Goal: Check status

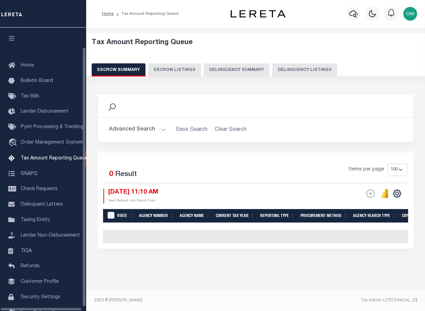
select select "100"
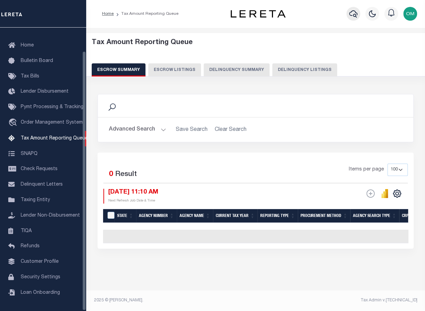
click at [351, 14] on icon "button" at bounding box center [353, 14] width 8 height 8
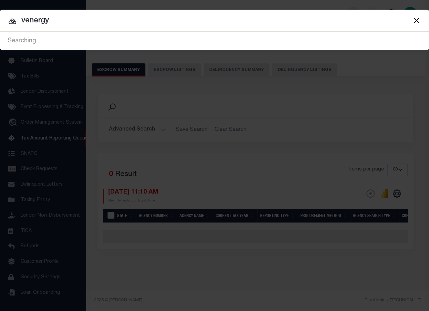
type input "venergy"
drag, startPoint x: 99, startPoint y: 18, endPoint x: -38, endPoint y: 33, distance: 138.0
click at [0, 33] on html "Home Tax Amount Reporting Queue Profile" at bounding box center [214, 155] width 429 height 311
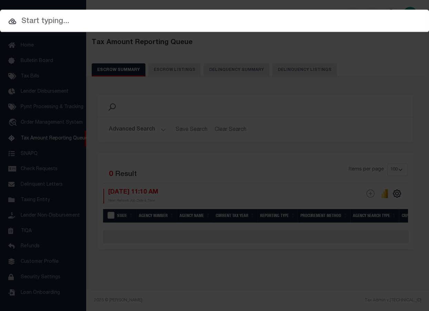
click at [38, 97] on div "Include Loans TBM Customers Borrowers Payments (Lender Non-Disb) Payments (Lend…" at bounding box center [214, 155] width 429 height 311
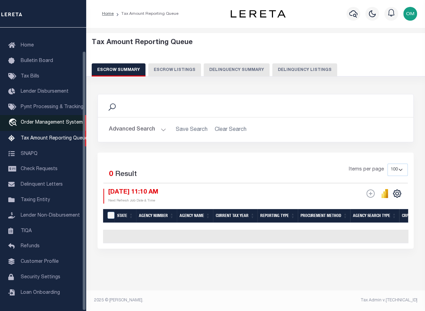
click at [40, 115] on link "travel_explore Order Management System" at bounding box center [43, 123] width 86 height 16
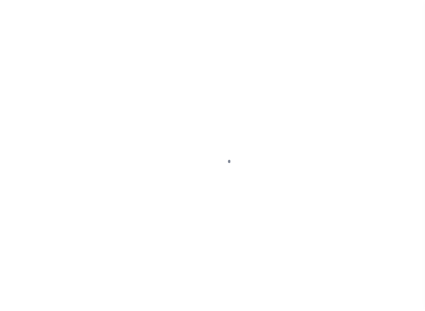
scroll to position [26, 0]
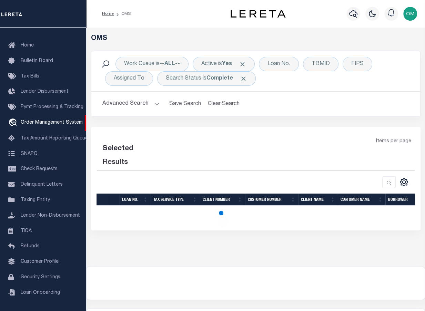
click at [144, 147] on div "Selected Results" at bounding box center [133, 154] width 72 height 33
select select "200"
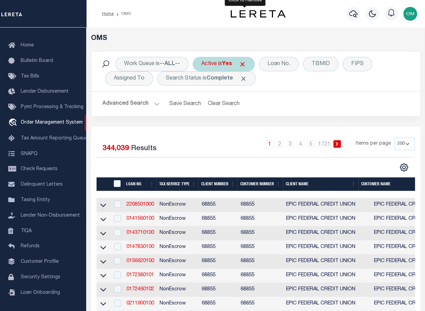
click at [244, 63] on span "Click to Remove" at bounding box center [242, 64] width 7 height 7
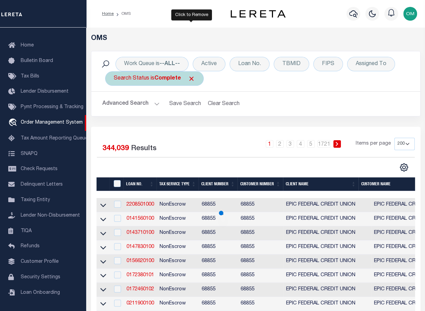
click at [192, 80] on span "Click to Remove" at bounding box center [191, 78] width 7 height 7
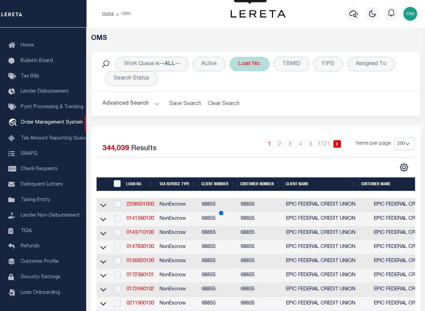
click at [249, 65] on div "Loan No." at bounding box center [250, 64] width 40 height 14
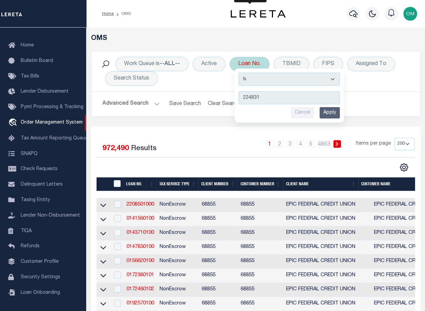
type input "2248310"
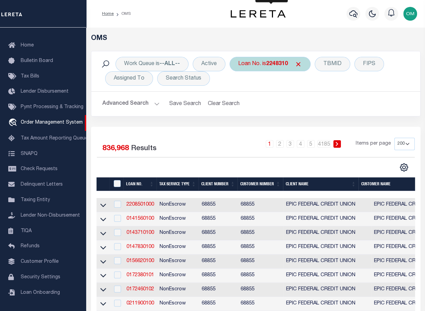
click at [289, 65] on div "Loan No. is 2248310" at bounding box center [270, 64] width 81 height 14
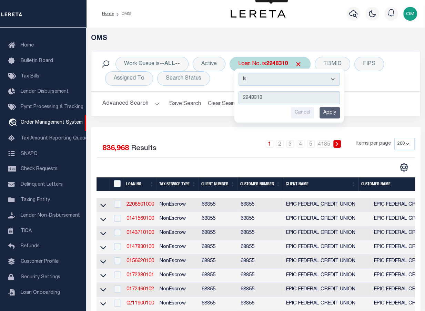
click at [280, 102] on input "2248310" at bounding box center [288, 97] width 101 height 13
drag, startPoint x: 281, startPoint y: 100, endPoint x: 238, endPoint y: 101, distance: 42.4
click at [238, 101] on div "Is Contains 2248310 Cancel Apply" at bounding box center [289, 96] width 110 height 54
click at [301, 62] on span "Click to Remove" at bounding box center [298, 64] width 7 height 7
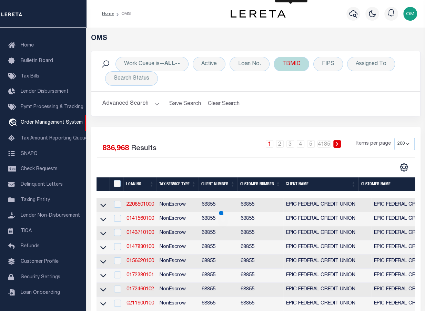
click at [300, 64] on div "TBMID" at bounding box center [291, 64] width 35 height 14
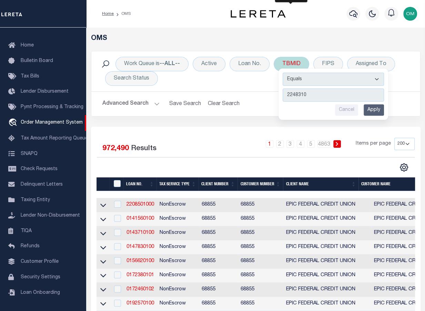
type input "2248310"
click at [376, 109] on input "Apply" at bounding box center [374, 109] width 20 height 11
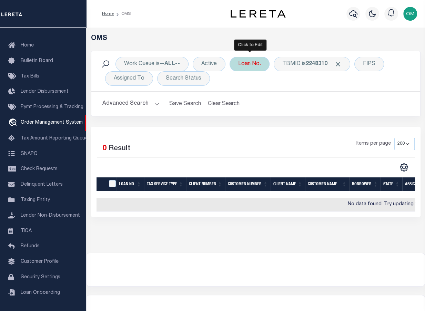
click at [246, 62] on div "Loan No." at bounding box center [250, 64] width 40 height 14
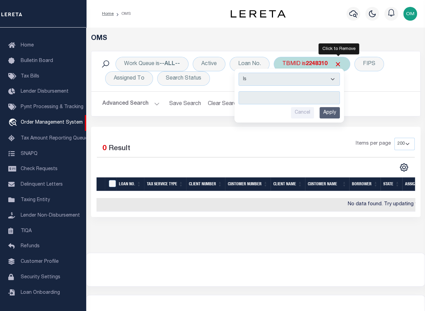
click at [336, 62] on span "Click to Remove" at bounding box center [337, 64] width 7 height 7
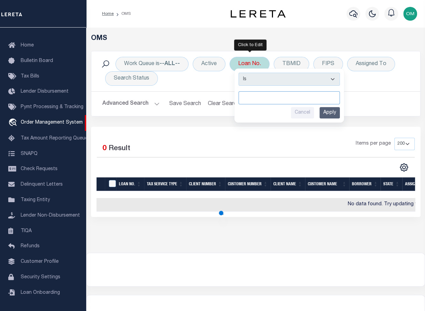
click at [269, 96] on input "text" at bounding box center [288, 97] width 101 height 13
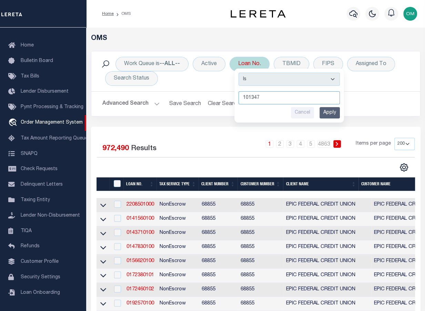
type input "1013471"
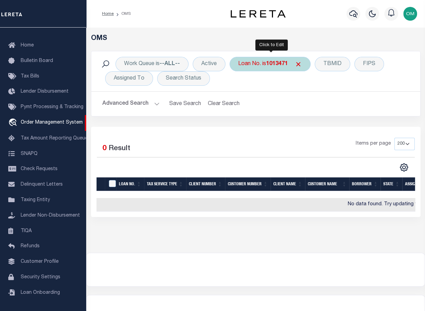
click at [278, 62] on b "1013471" at bounding box center [277, 64] width 22 height 6
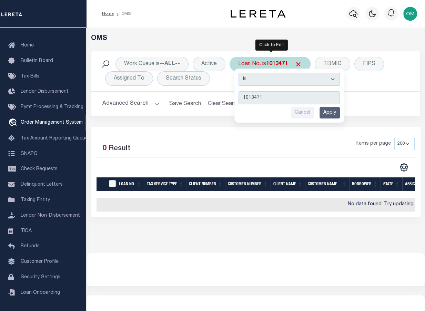
click at [253, 100] on input "1013471" at bounding box center [288, 97] width 101 height 13
type input "1012471"
click at [329, 113] on input "Apply" at bounding box center [329, 112] width 20 height 11
